Goal: Task Accomplishment & Management: Manage account settings

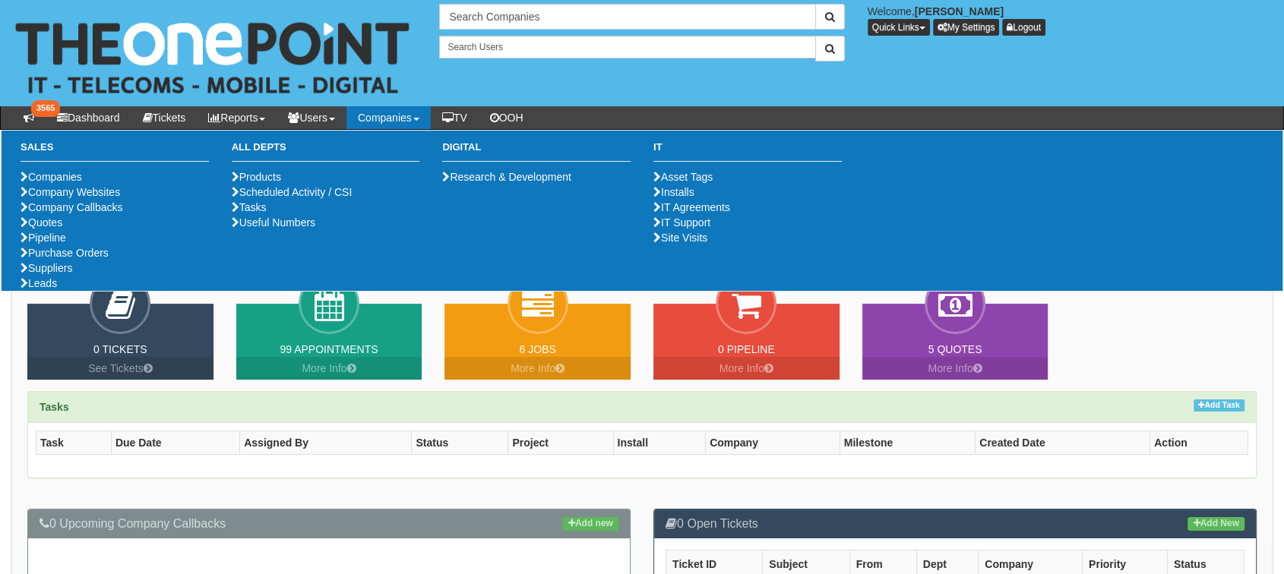
click at [65, 291] on ul "Companies Company Websites Company Callbacks Quotes Pipeline Purchase Orders Su…" at bounding box center [115, 230] width 188 height 122
click at [68, 259] on link "Purchase Orders" at bounding box center [65, 253] width 88 height 12
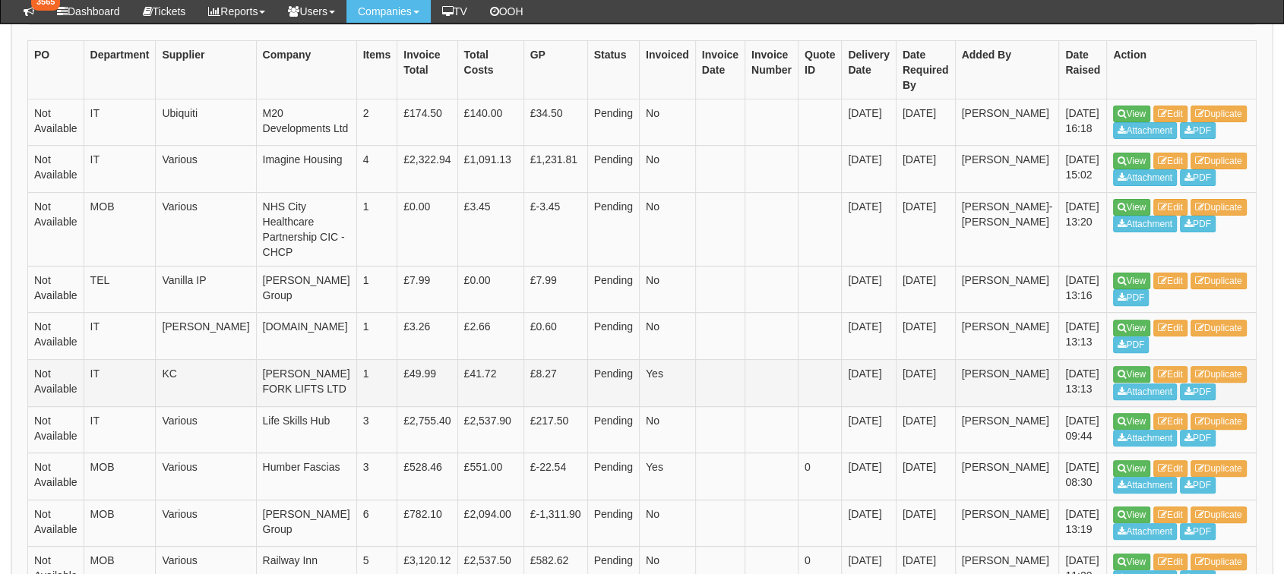
scroll to position [336, 0]
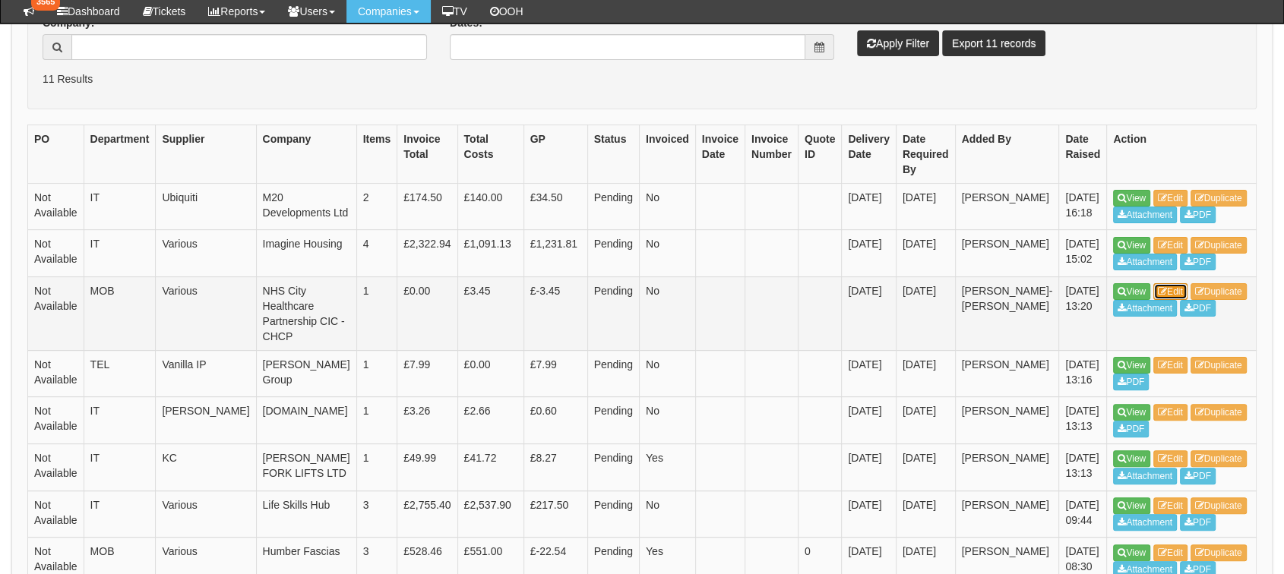
click at [1154, 300] on link "Edit" at bounding box center [1170, 291] width 34 height 17
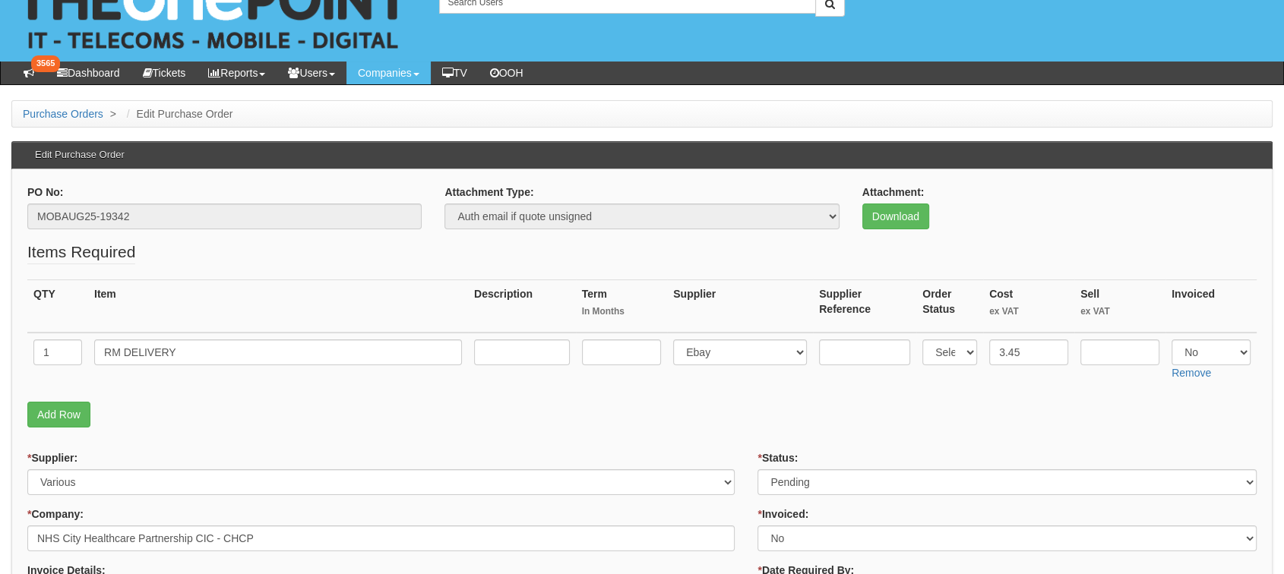
scroll to position [84, 0]
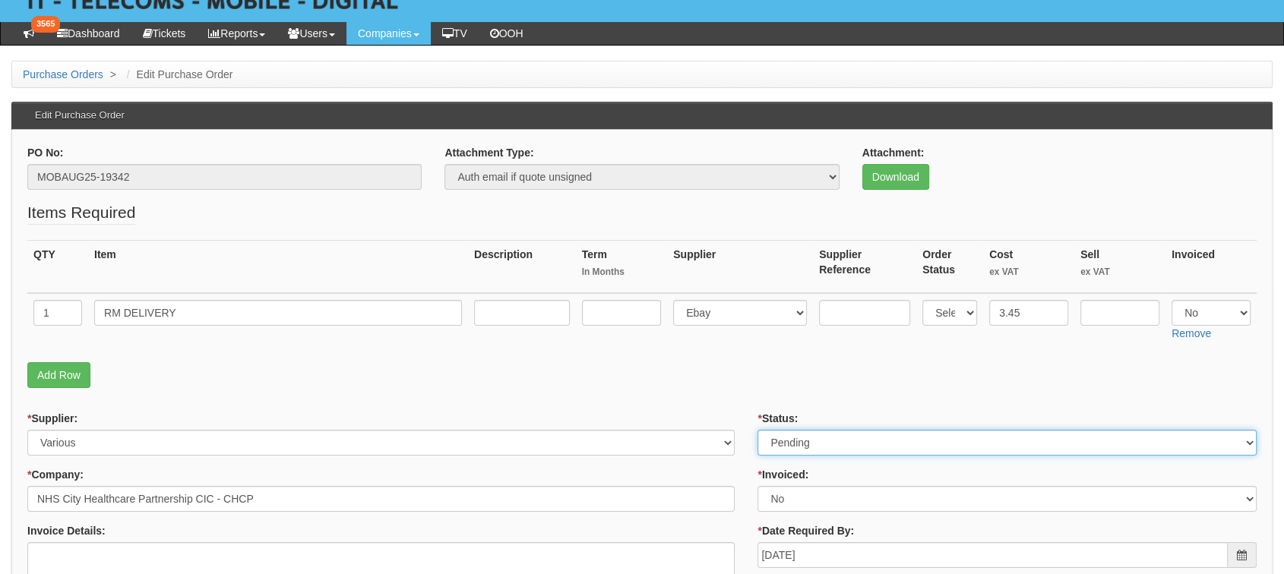
click at [885, 444] on select "Select Approved Completed Delivered Invoiced Ordered Ordered to site Part Order…" at bounding box center [1006, 443] width 499 height 26
select select "2"
click at [757, 430] on select "Select Approved Completed Delivered Invoiced Ordered Ordered to site Part Order…" at bounding box center [1006, 443] width 499 height 26
click at [717, 367] on p "Add Row" at bounding box center [641, 375] width 1229 height 26
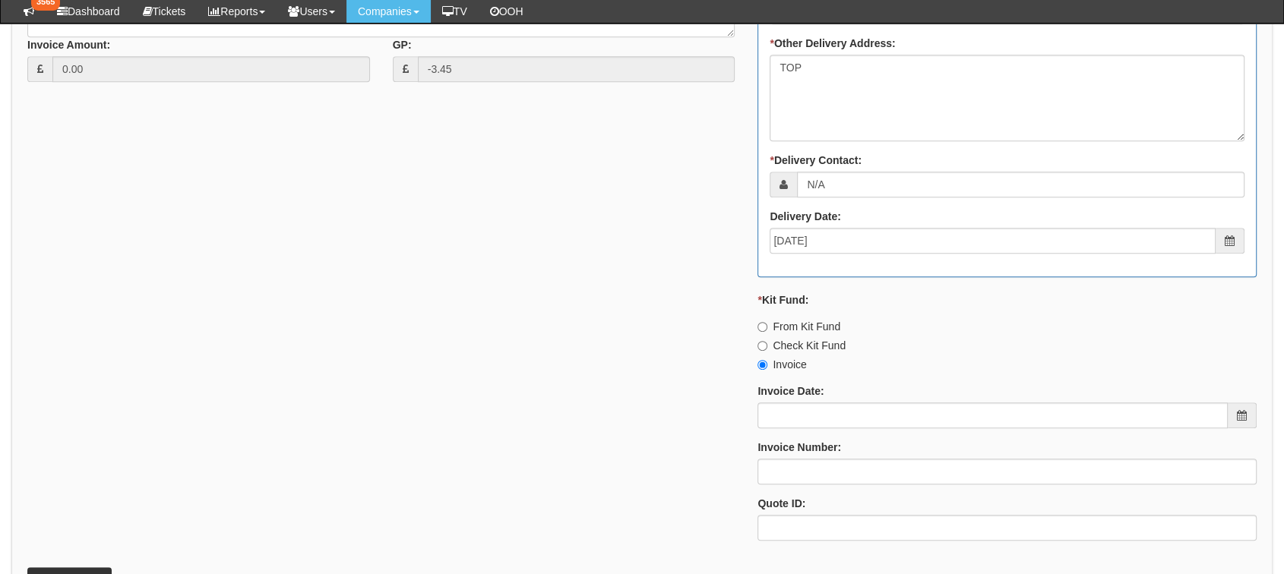
scroll to position [844, 0]
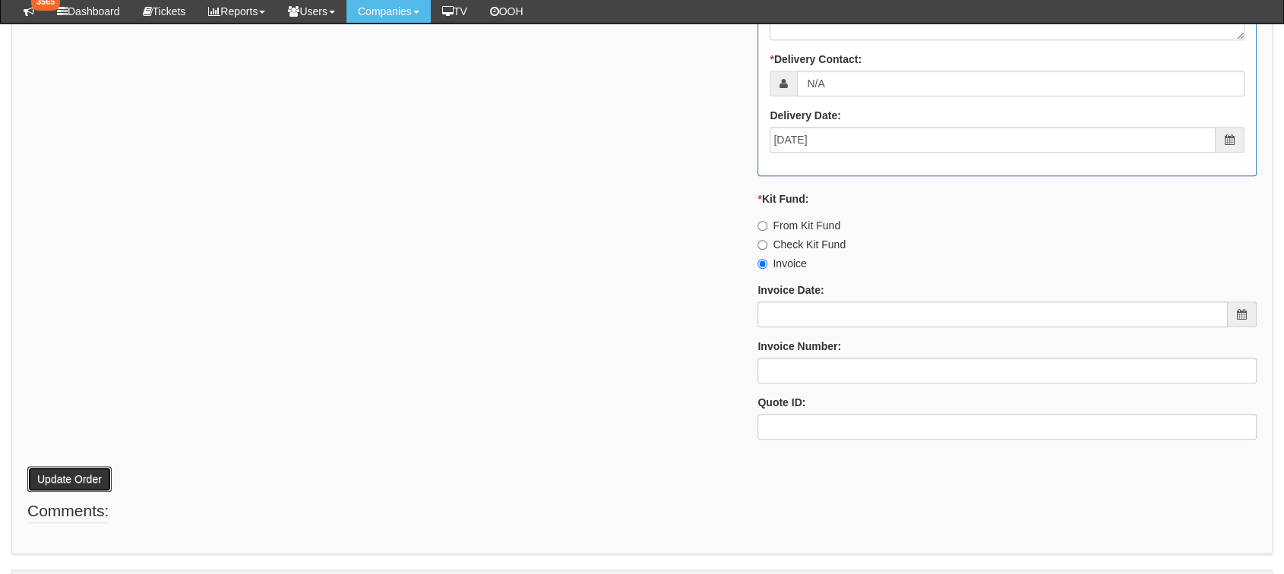
click at [75, 468] on button "Update Order" at bounding box center [69, 479] width 84 height 26
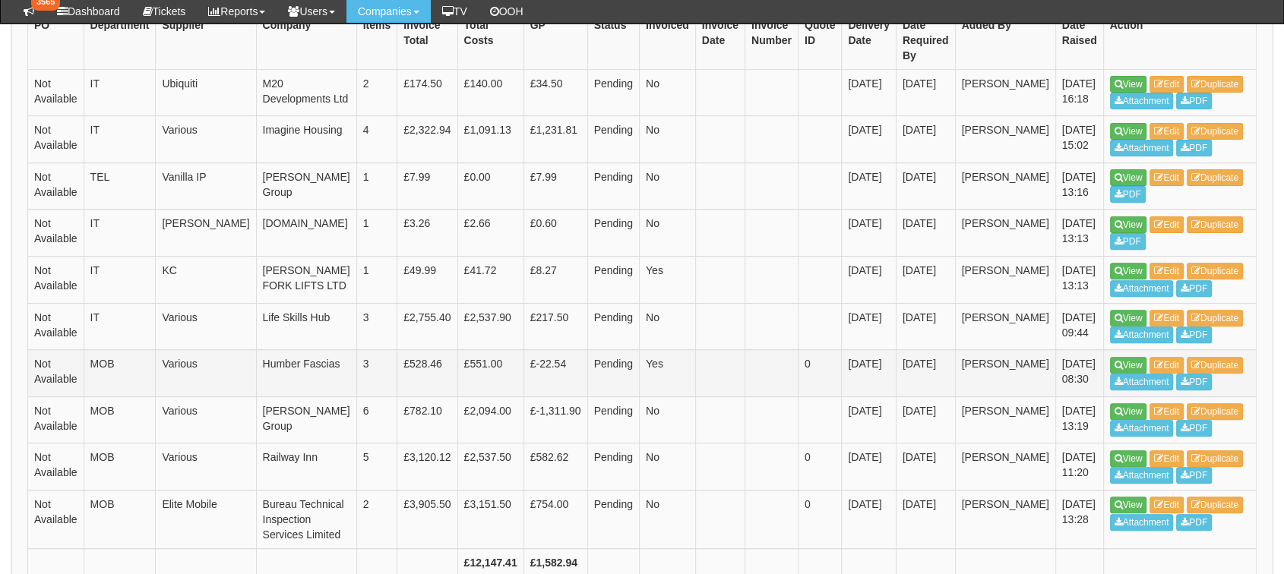
scroll to position [178, 0]
